Goal: Task Accomplishment & Management: Use online tool/utility

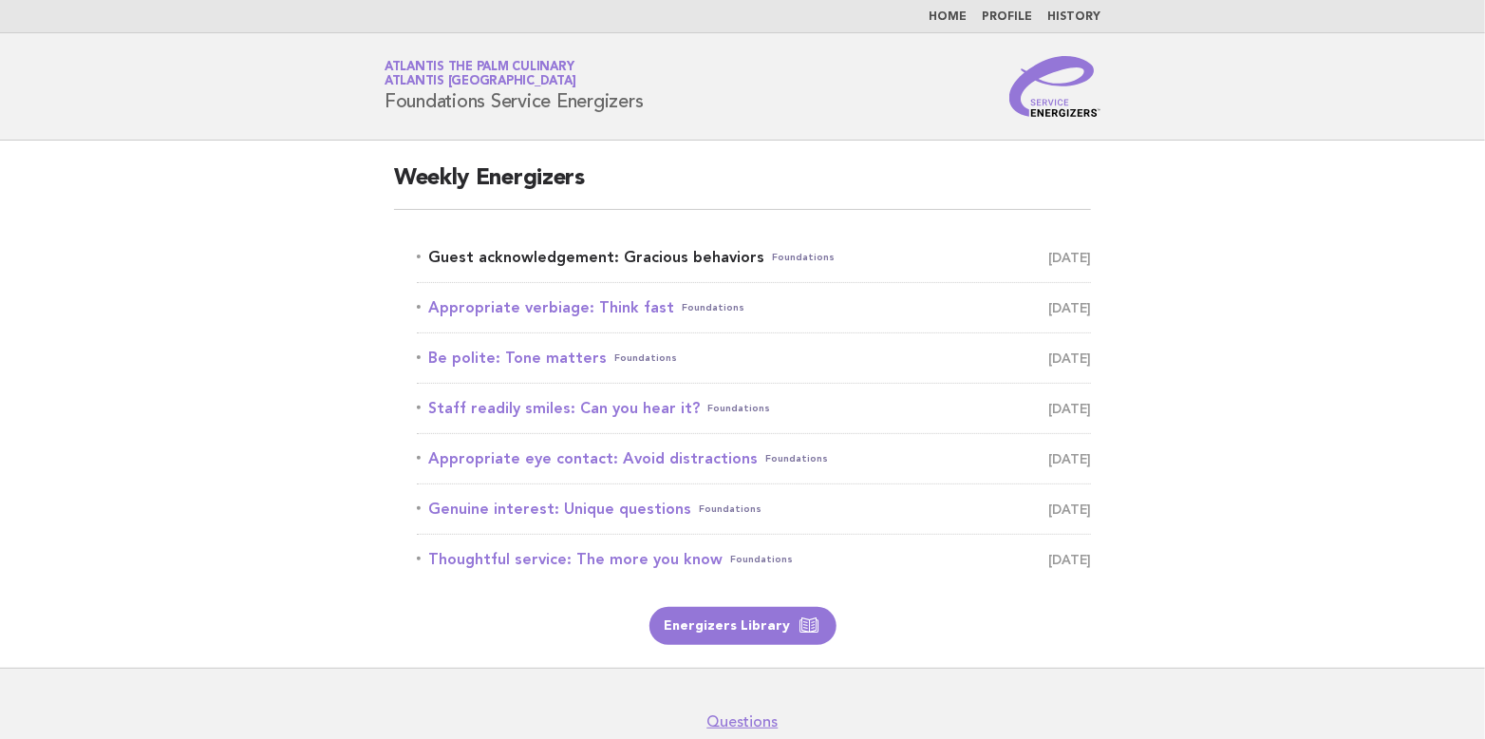
click at [550, 261] on link "Guest acknowledgement: Gracious behaviors Foundations [DATE]" at bounding box center [754, 257] width 674 height 27
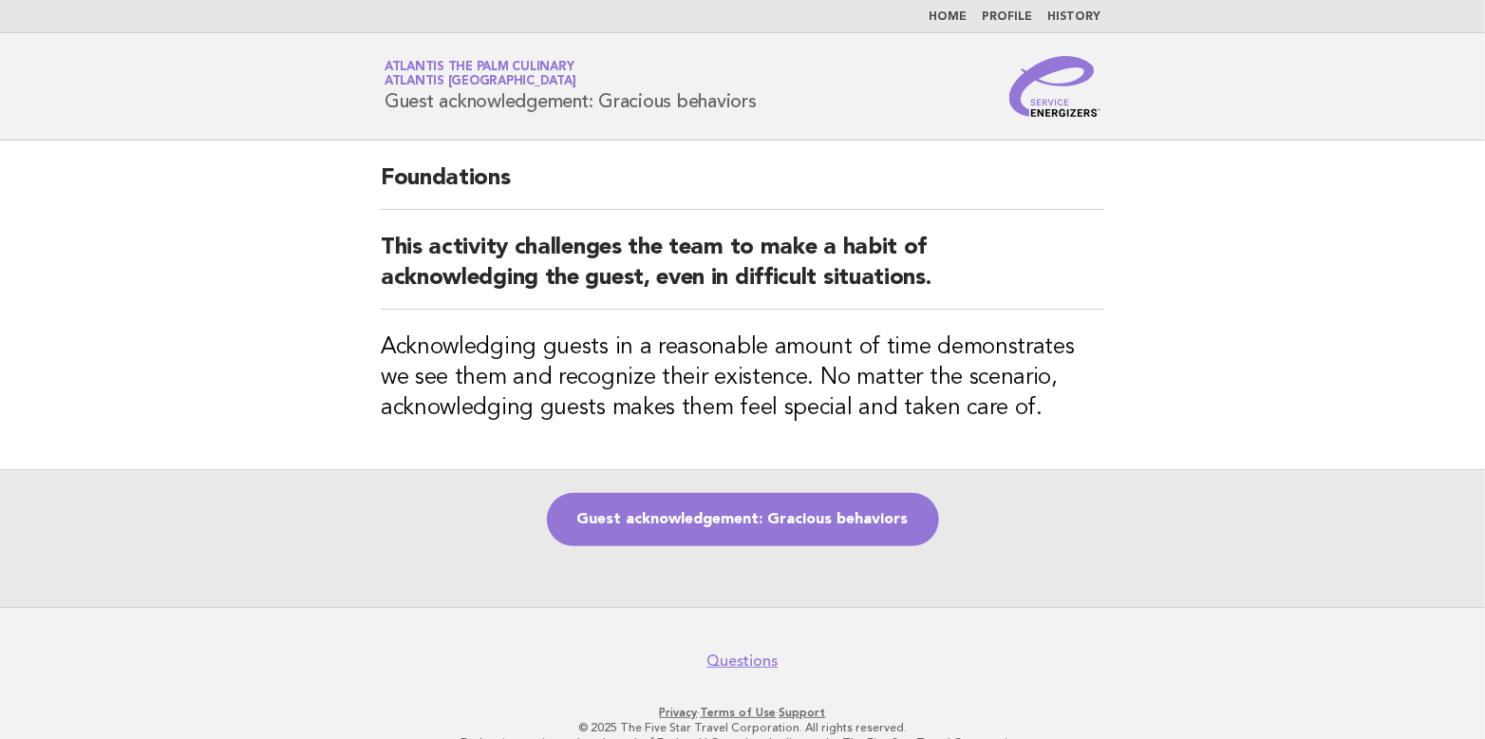
drag, startPoint x: 389, startPoint y: 98, endPoint x: 775, endPoint y: 112, distance: 385.8
click at [775, 112] on div "Service Energizers Atlantis The Palm Culinary Atlantis Dubai Guest acknowledgem…" at bounding box center [742, 86] width 769 height 61
copy h1 "Guest acknowledgement: Gracious behaviors"
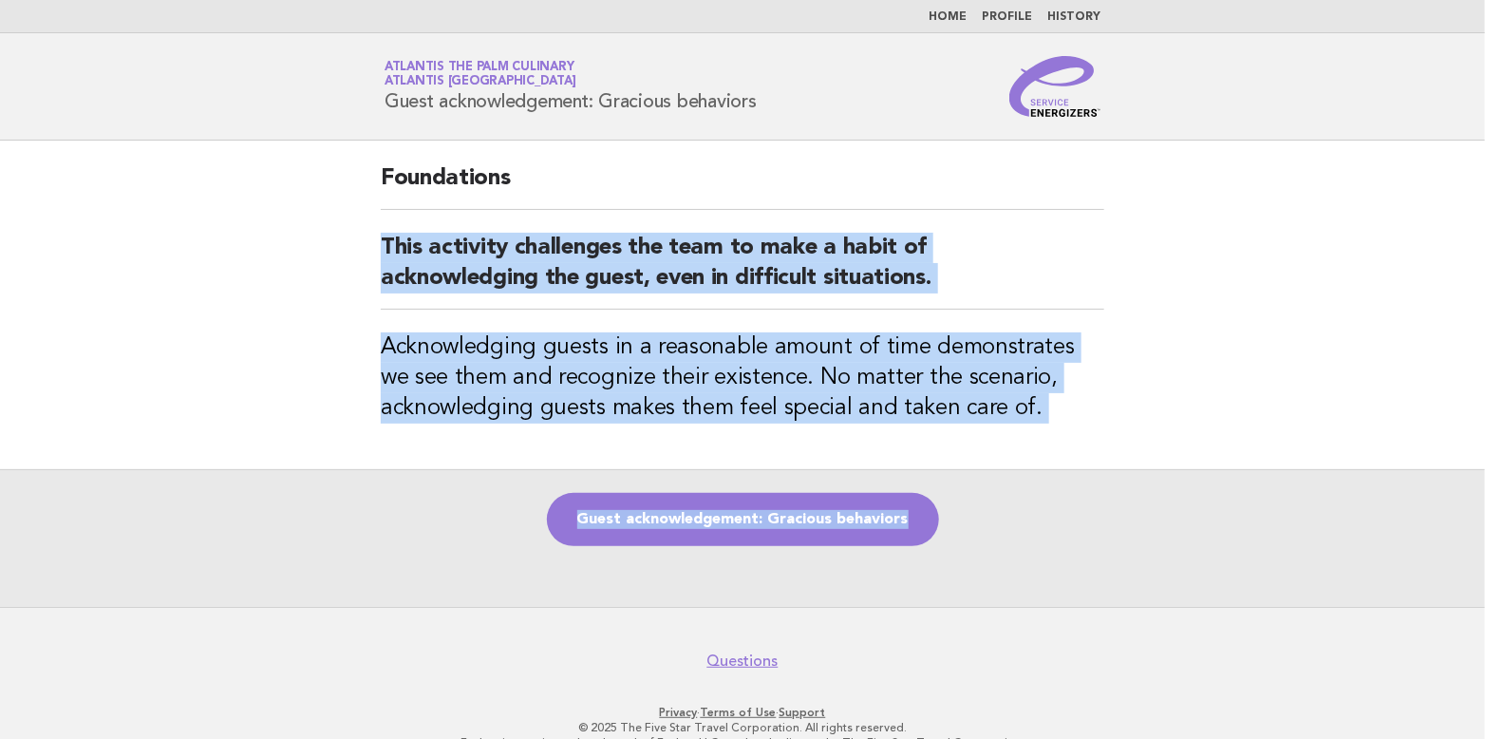
drag, startPoint x: 382, startPoint y: 238, endPoint x: 1139, endPoint y: 463, distance: 790.4
click at [1139, 463] on main "Foundations This activity challenges the team to make a habit of acknowledging …" at bounding box center [742, 374] width 1485 height 466
copy main "This activity challenges the team to make a habit of acknowledging the guest, e…"
click at [1102, 512] on div "Guest acknowledgement: Gracious behaviors" at bounding box center [742, 538] width 1485 height 138
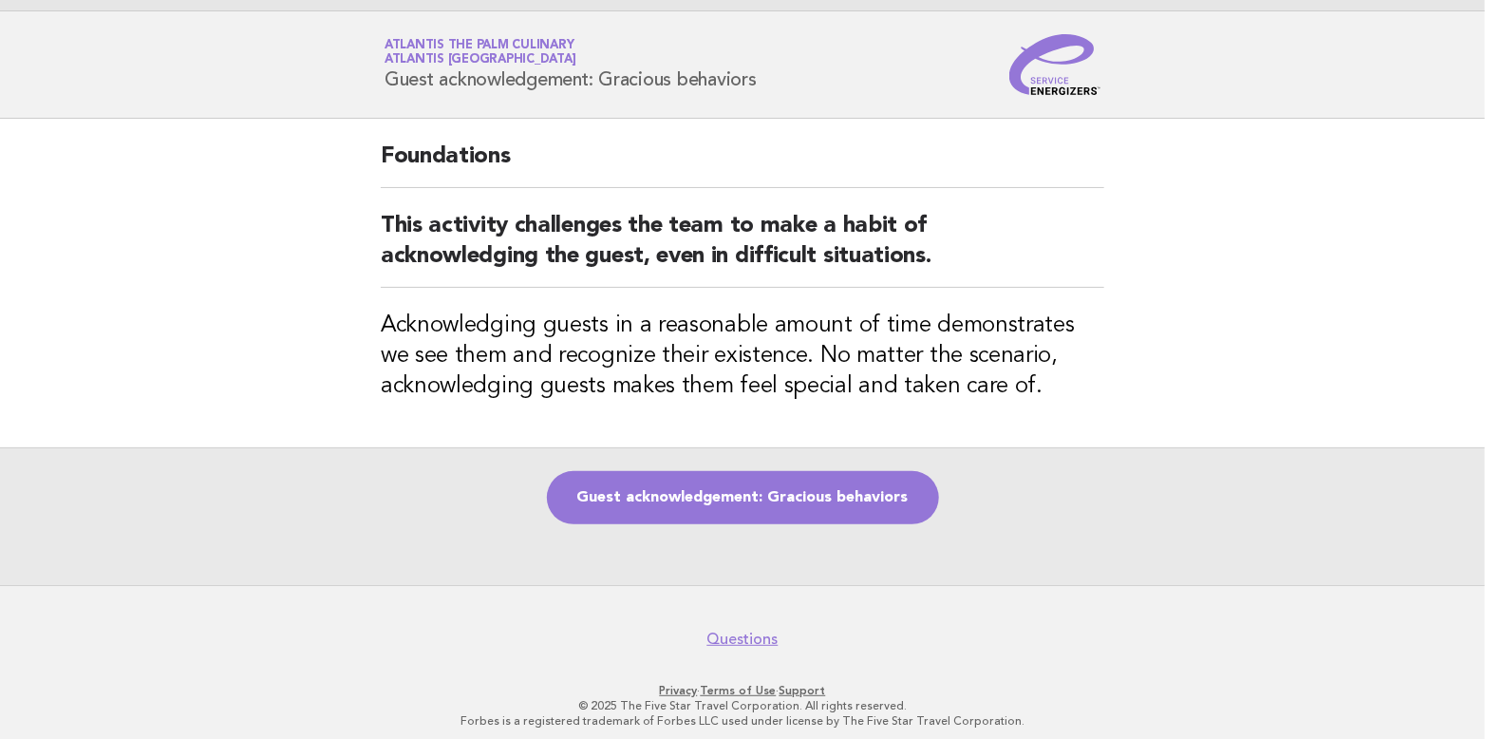
scroll to position [33, 0]
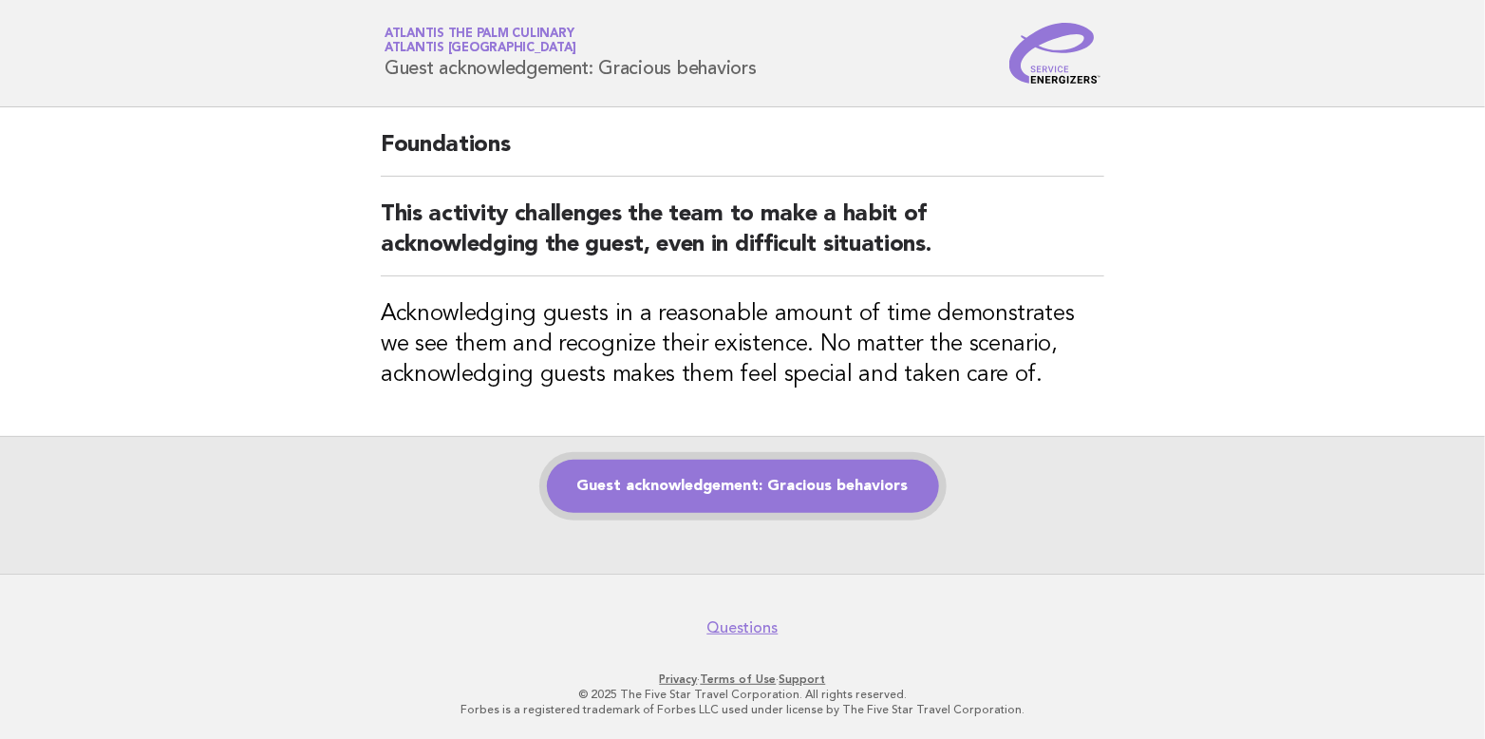
click at [697, 474] on link "Guest acknowledgement: Gracious behaviors" at bounding box center [743, 486] width 392 height 53
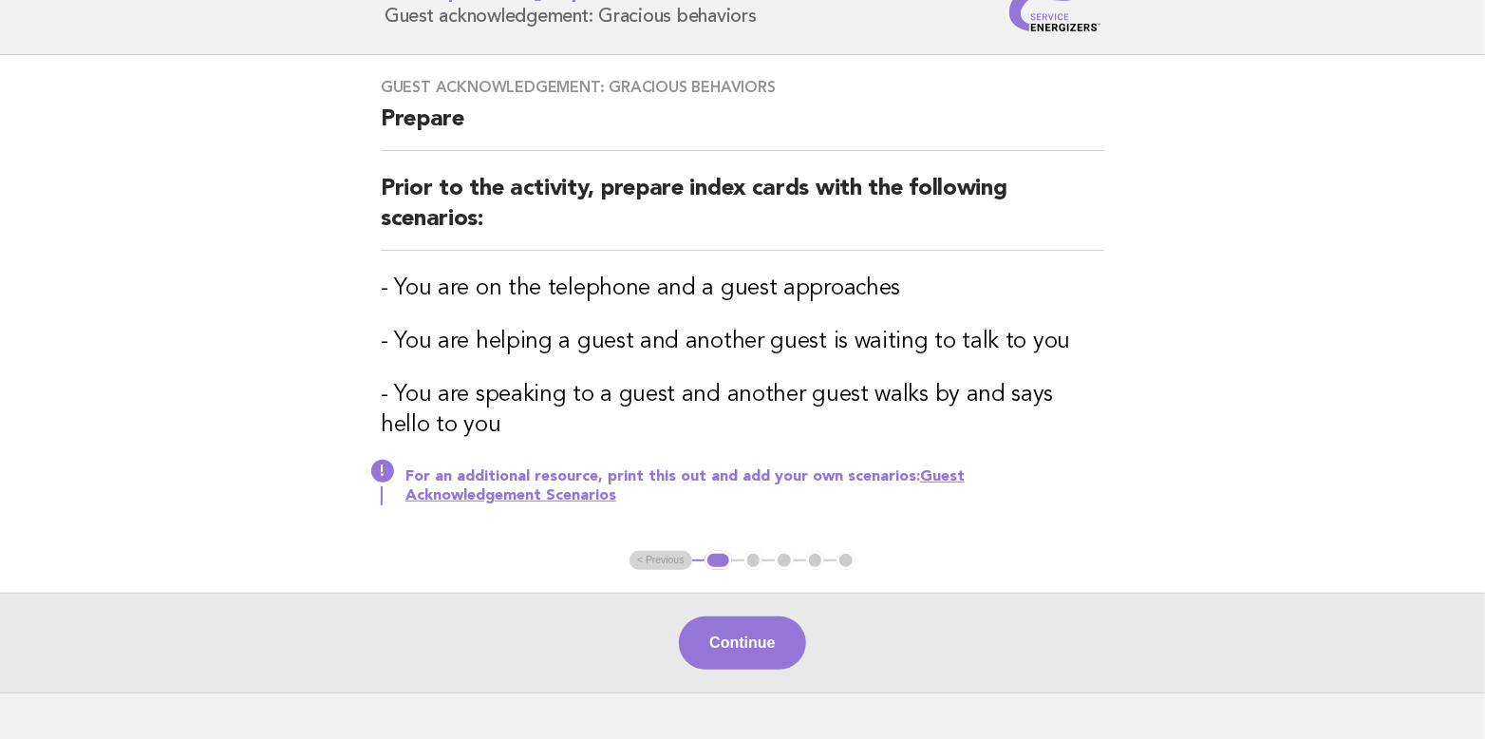
scroll to position [190, 0]
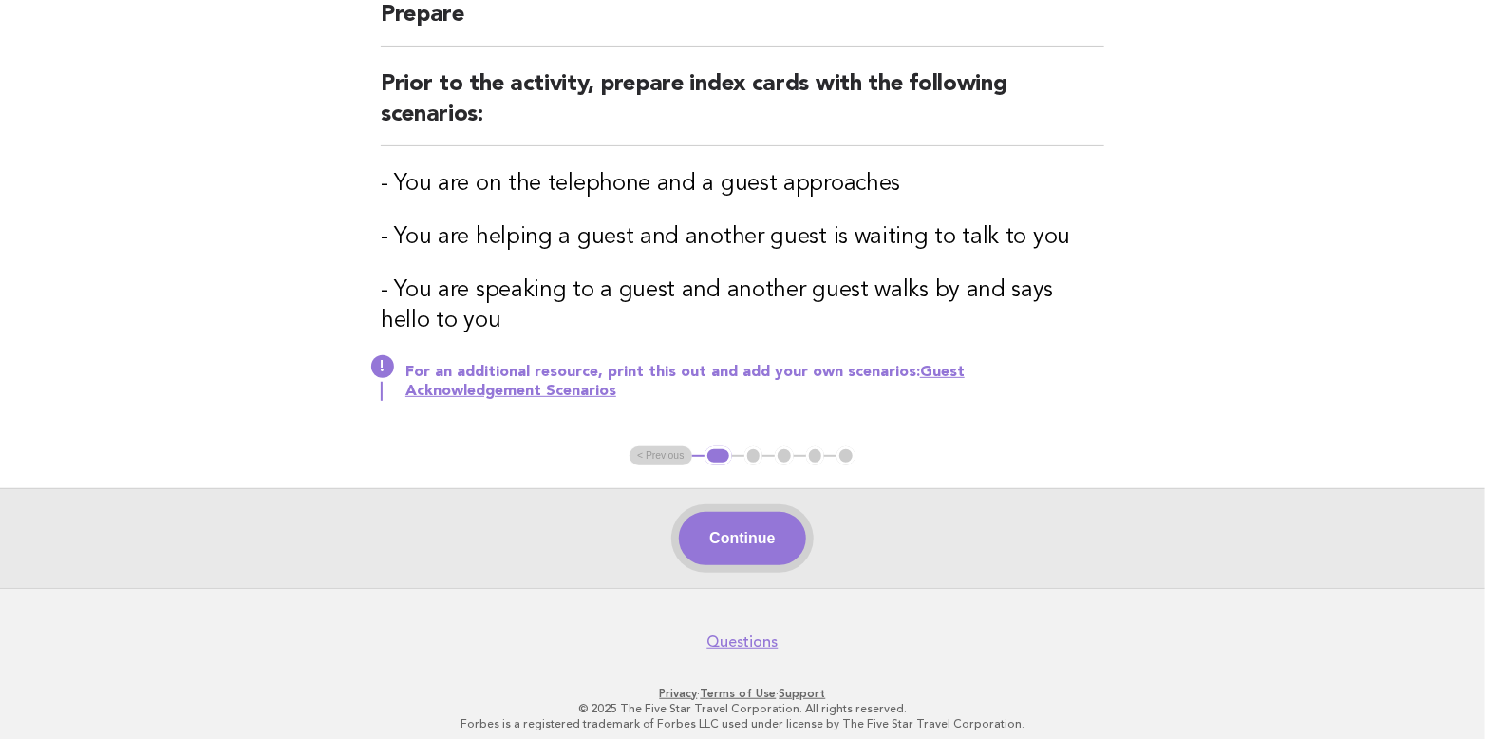
click at [760, 532] on button "Continue" at bounding box center [742, 538] width 126 height 53
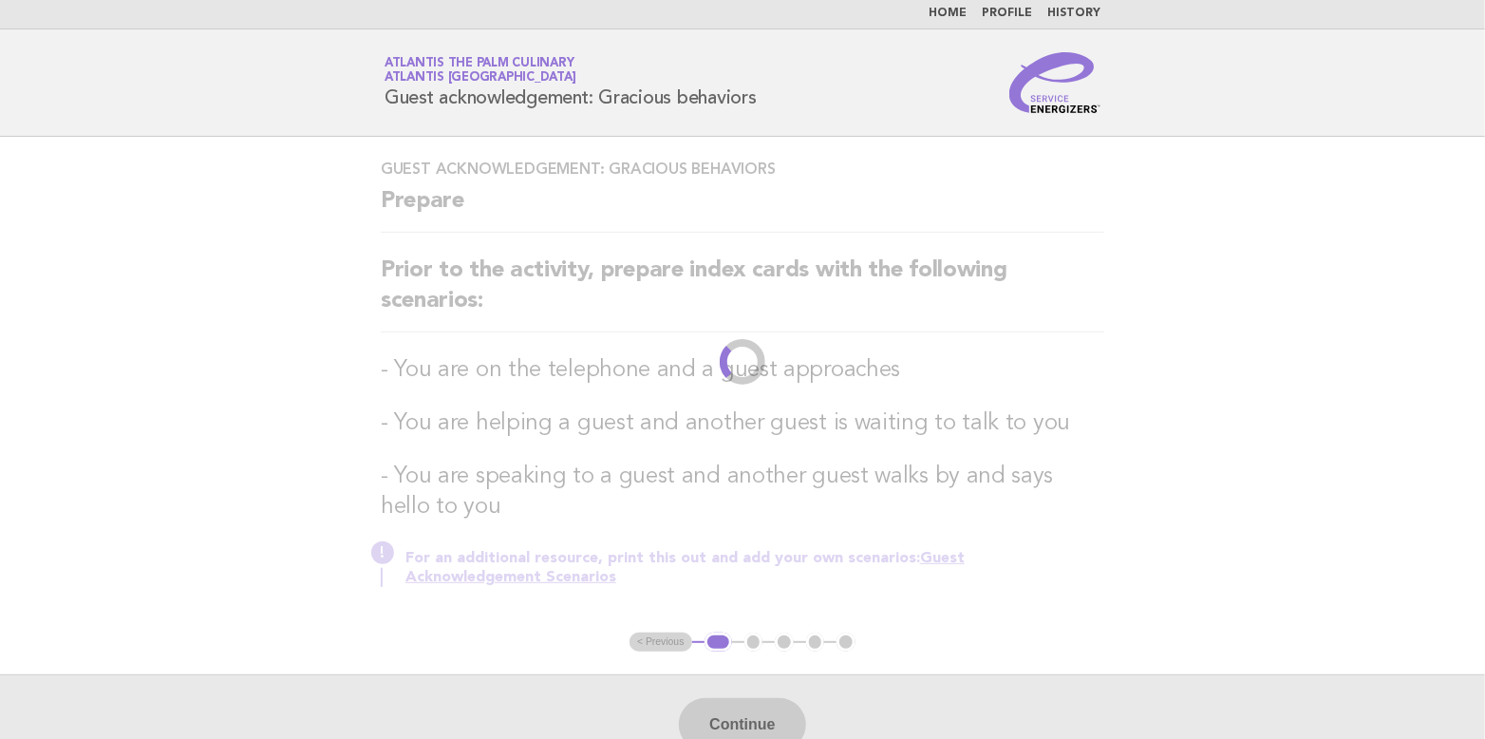
scroll to position [0, 0]
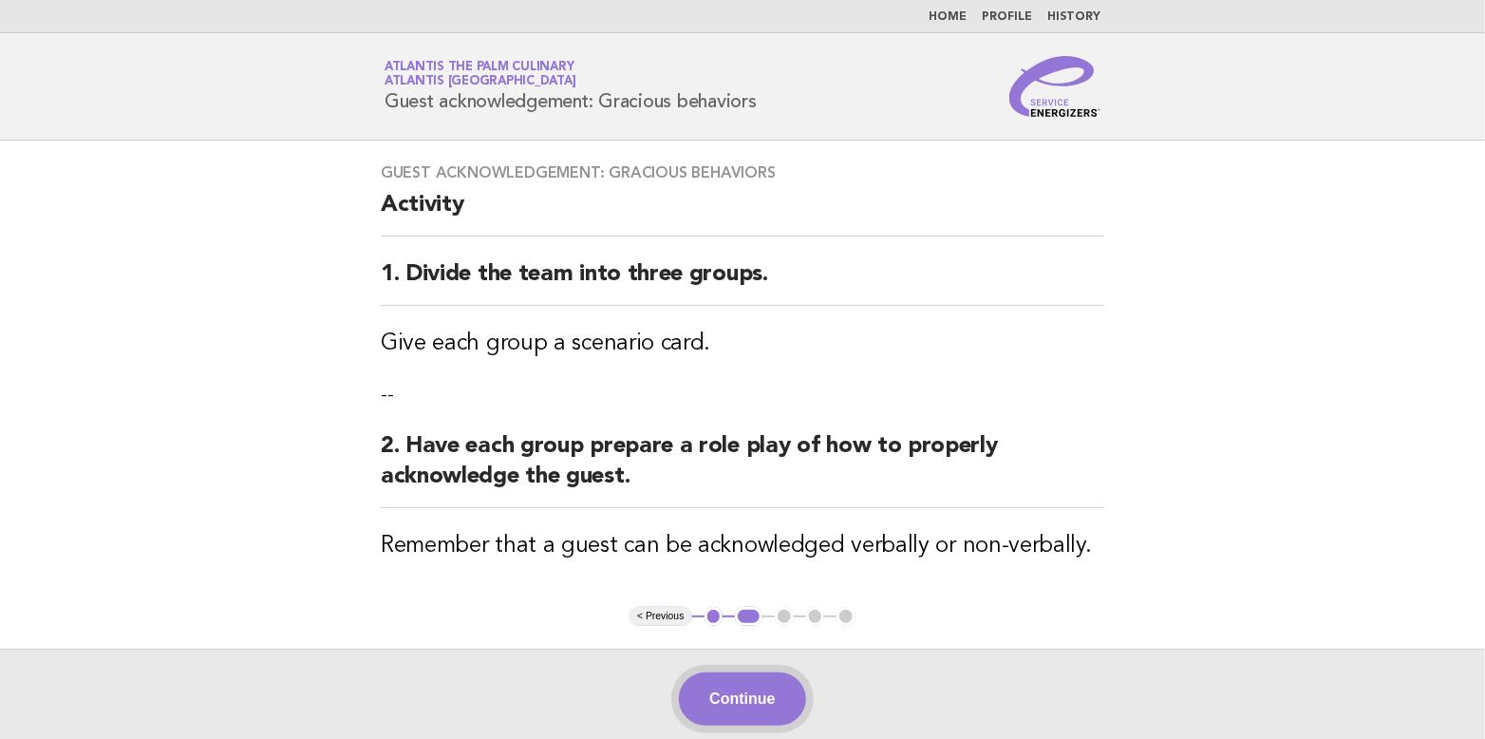
click at [749, 699] on button "Continue" at bounding box center [742, 698] width 126 height 53
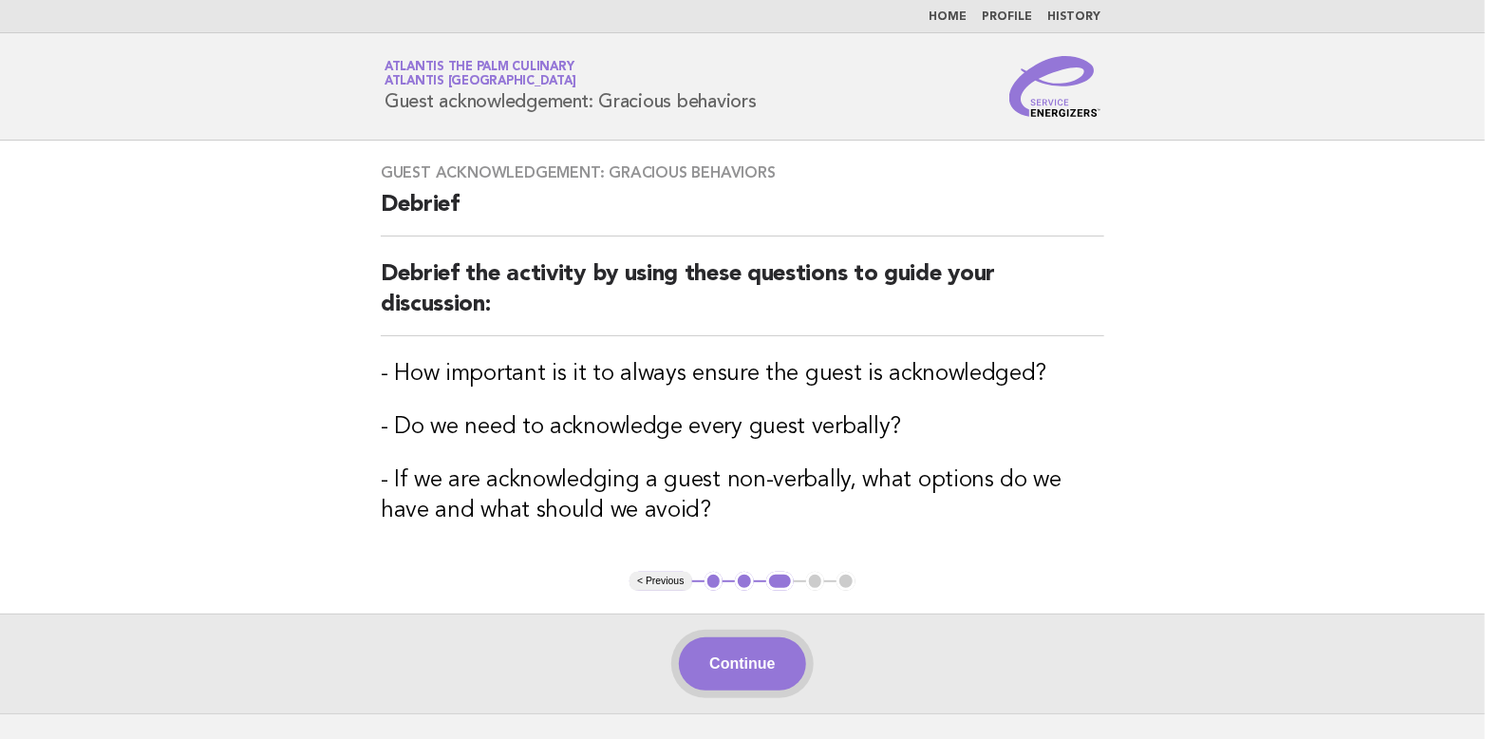
click at [730, 656] on button "Continue" at bounding box center [742, 663] width 126 height 53
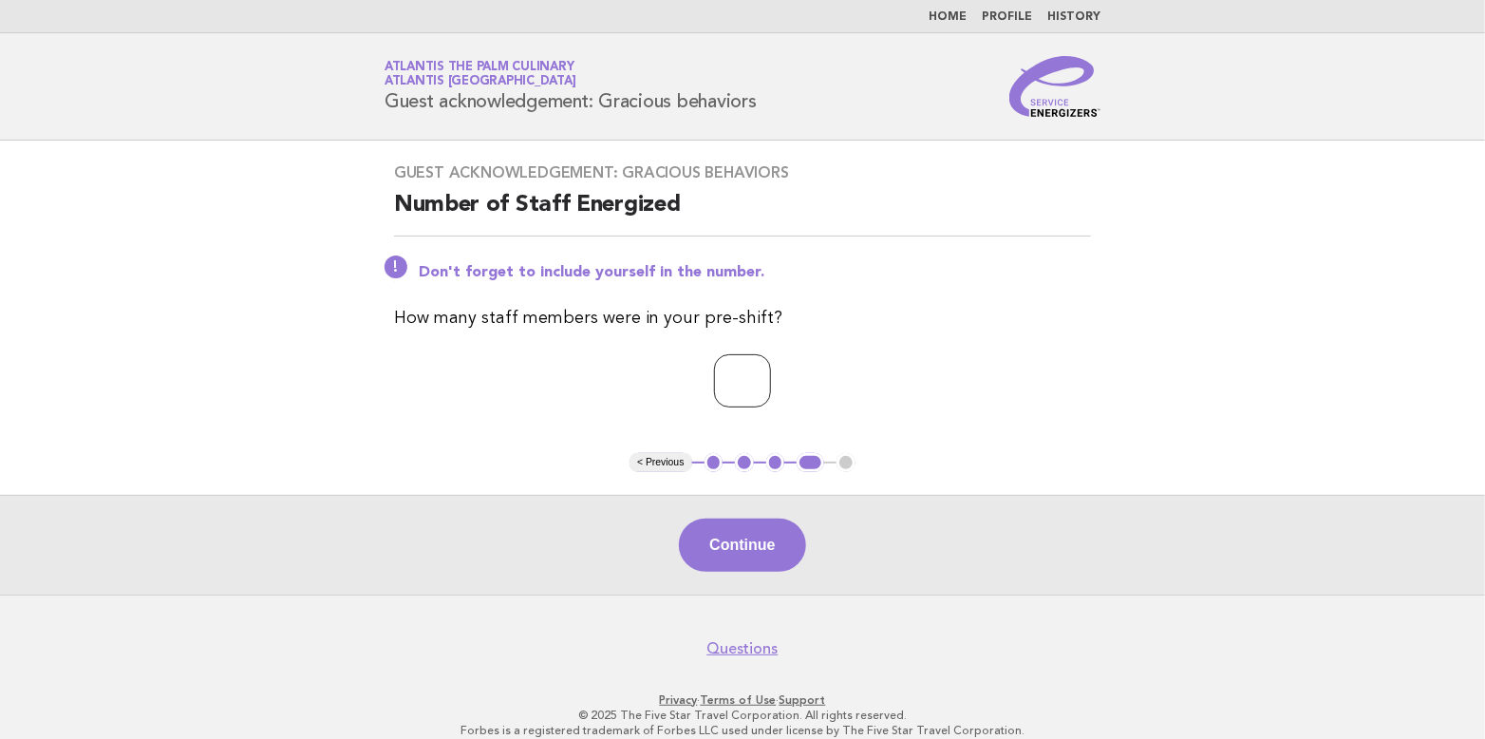
click at [771, 369] on input "*" at bounding box center [742, 380] width 57 height 53
type input "*"
click at [771, 369] on input "*" at bounding box center [742, 380] width 57 height 53
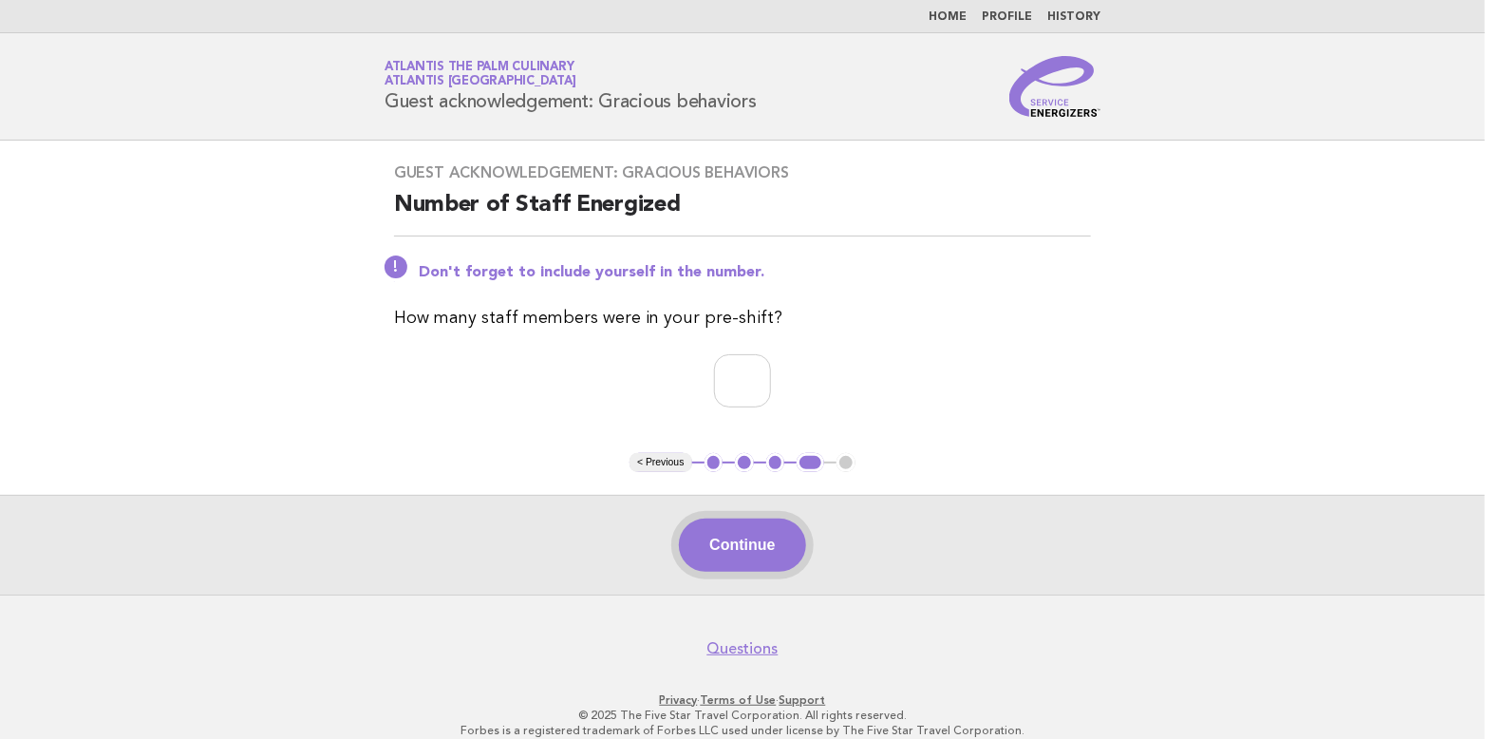
click at [762, 546] on button "Continue" at bounding box center [742, 544] width 126 height 53
